Goal: Find specific page/section: Find specific page/section

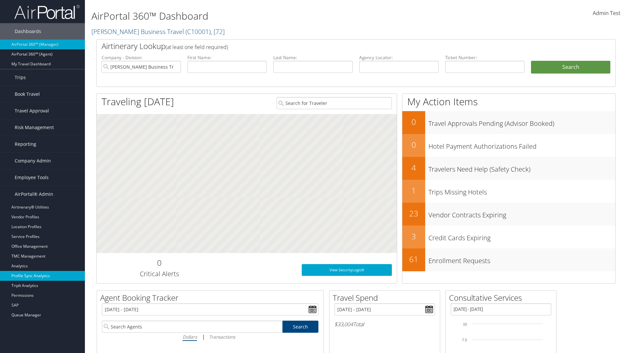
click at [42, 275] on link "Profile Sync Analytics" at bounding box center [42, 276] width 85 height 10
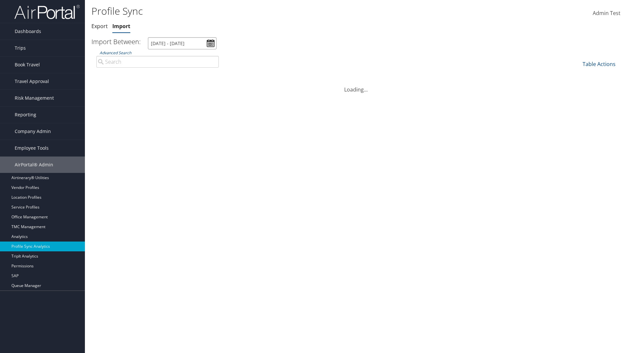
click at [182, 43] on input "8/10/2025 - 9/11/2025" at bounding box center [182, 43] width 69 height 12
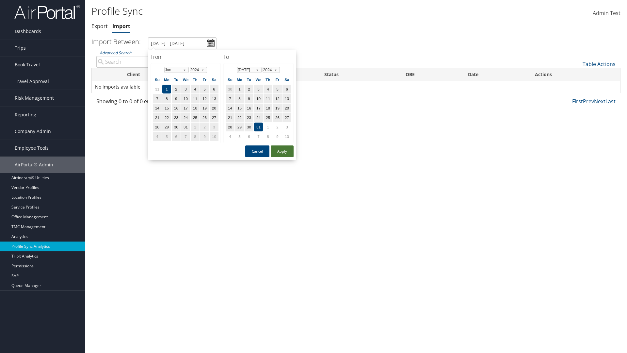
click at [282, 151] on button "Apply" at bounding box center [282, 151] width 23 height 12
type input "1/1/2024 - 7/31/2024"
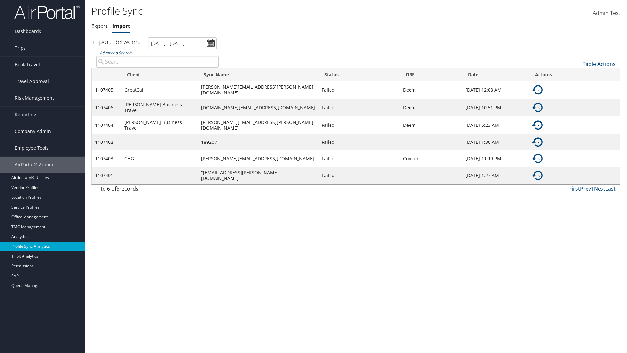
click at [115, 53] on link "Advanced Search" at bounding box center [116, 53] width 32 height 6
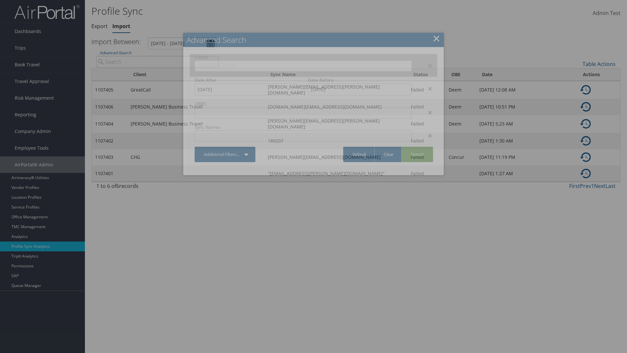
click at [235, 65] on input "text" at bounding box center [217, 66] width 37 height 7
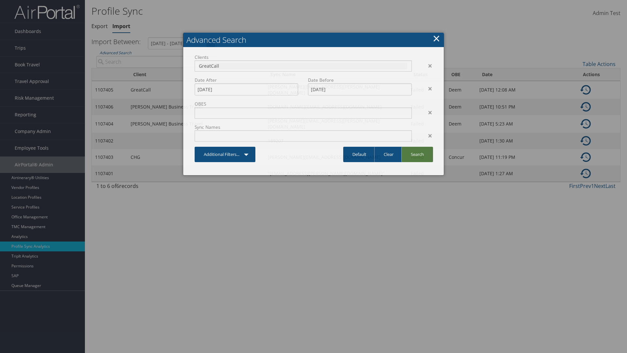
type input "GreatCall"
click at [417, 154] on link "Search" at bounding box center [417, 154] width 32 height 15
type input "GreatCall"
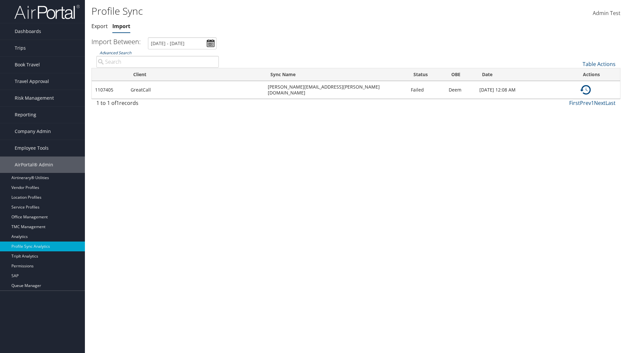
click at [115, 53] on link "Advanced Search" at bounding box center [116, 53] width 32 height 6
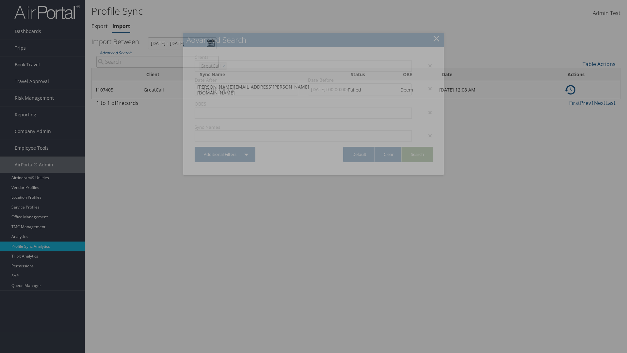
click at [427, 88] on div "×" at bounding box center [427, 89] width 21 height 8
click at [417, 147] on link "Search" at bounding box center [417, 154] width 32 height 15
